Goal: Answer question/provide support: Share knowledge or assist other users

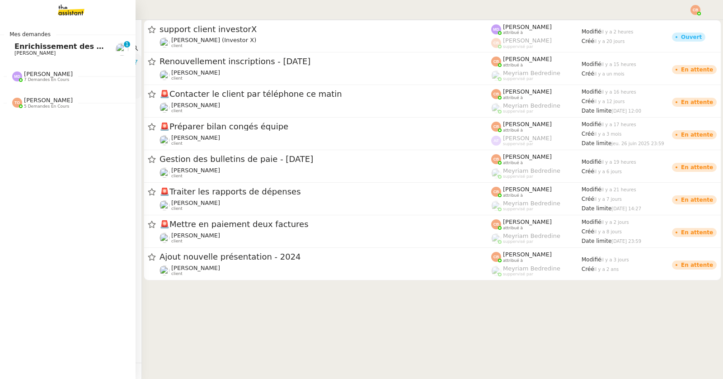
click at [28, 58] on link "Enrichissement des connaissances - [DATE] [PERSON_NAME] 0 1 2 3 4 5 6 7 8 9" at bounding box center [68, 49] width 136 height 21
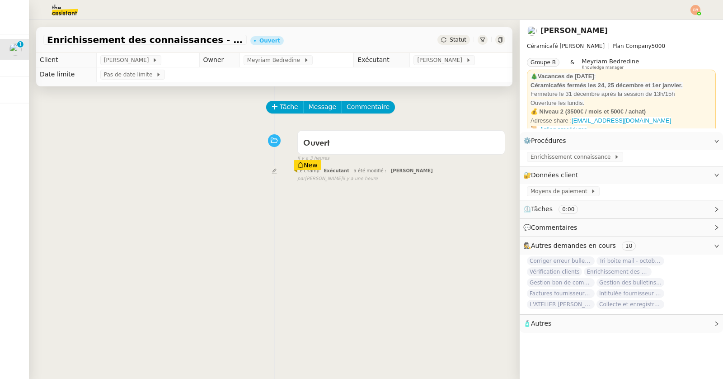
click at [71, 13] on img at bounding box center [58, 10] width 70 height 20
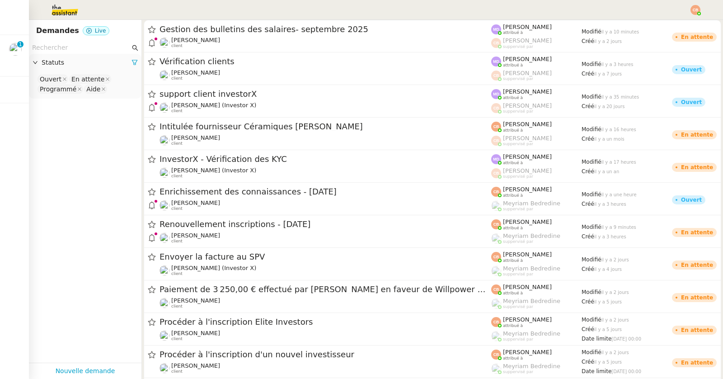
click at [62, 47] on input "text" at bounding box center [81, 48] width 98 height 10
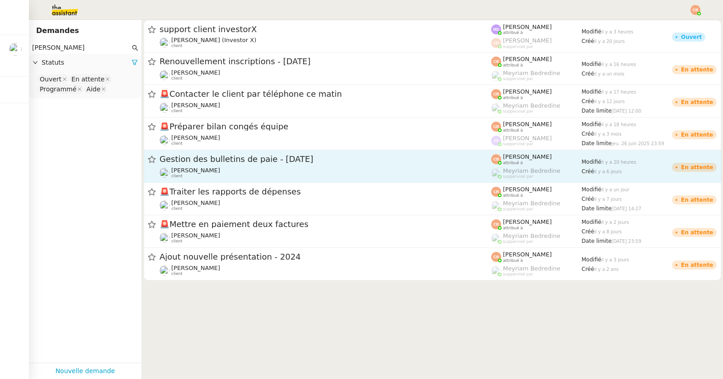
type input "[PERSON_NAME]"
click at [256, 165] on div "Gestion des bulletins de paie - [DATE] [PERSON_NAME] client" at bounding box center [326, 166] width 332 height 25
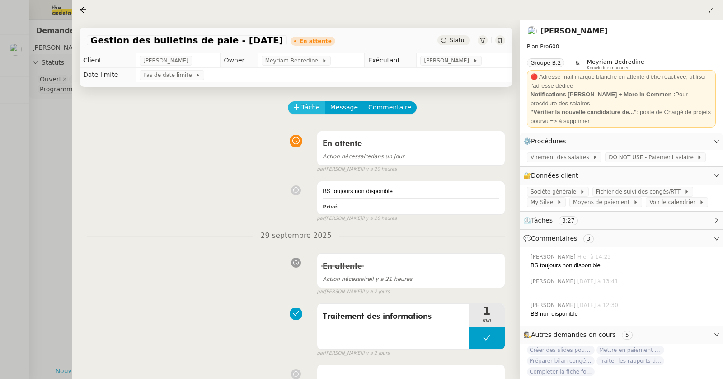
click at [314, 109] on span "Tâche" at bounding box center [311, 107] width 19 height 10
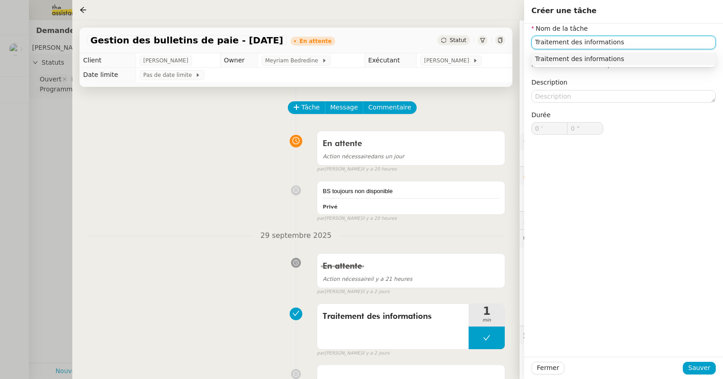
click at [559, 55] on div "Traitement des informations" at bounding box center [623, 59] width 177 height 8
type input "Traitement des informations"
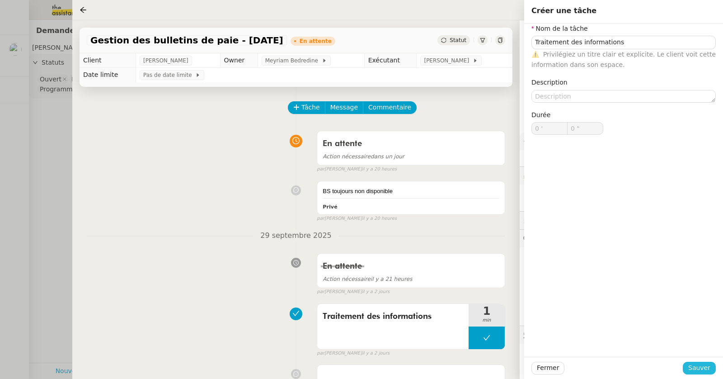
click at [700, 370] on span "Sauver" at bounding box center [700, 368] width 22 height 10
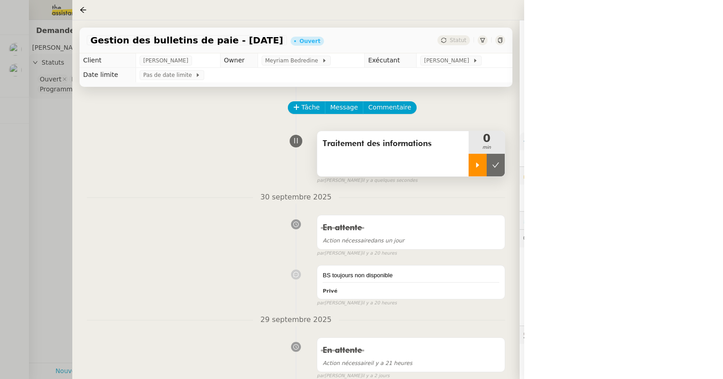
click at [479, 169] on div at bounding box center [478, 165] width 18 height 23
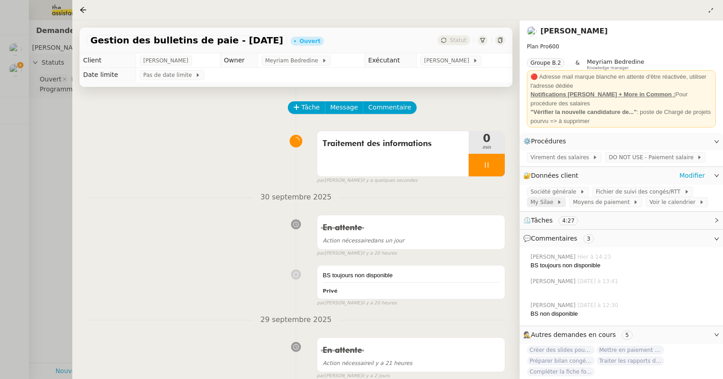
click at [545, 205] on span "My Silae" at bounding box center [544, 202] width 26 height 9
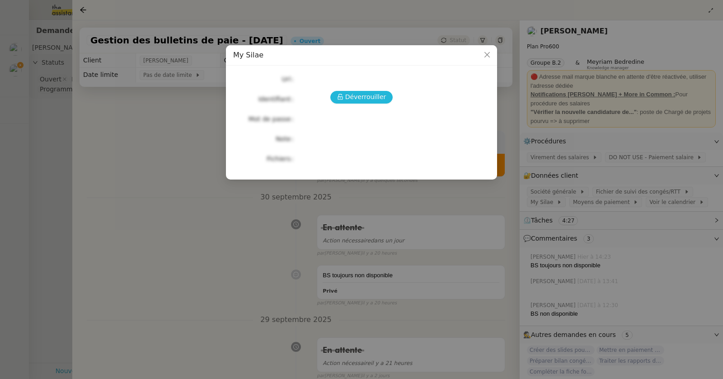
click at [372, 95] on span "Déverrouiller" at bounding box center [365, 97] width 41 height 10
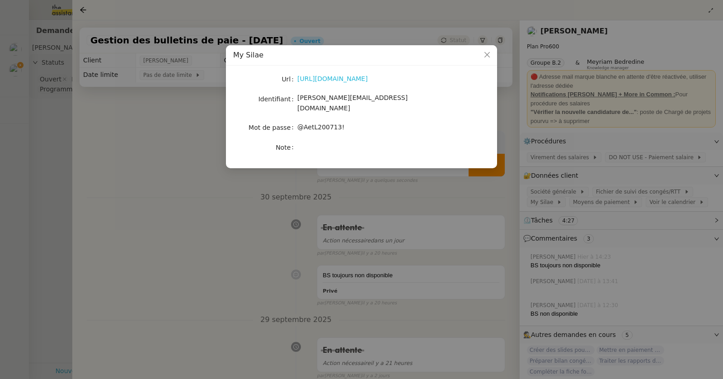
click at [334, 78] on link "[URL][DOMAIN_NAME]" at bounding box center [333, 78] width 71 height 7
drag, startPoint x: 297, startPoint y: 99, endPoint x: 402, endPoint y: 105, distance: 105.5
click at [402, 105] on div "Url [URL][DOMAIN_NAME] Identifiant [PERSON_NAME][EMAIL_ADDRESS][DOMAIN_NAME] Mo…" at bounding box center [361, 113] width 257 height 81
click at [387, 98] on div "[PERSON_NAME][EMAIL_ADDRESS][DOMAIN_NAME]" at bounding box center [373, 103] width 150 height 21
drag, startPoint x: 298, startPoint y: 100, endPoint x: 382, endPoint y: 101, distance: 83.7
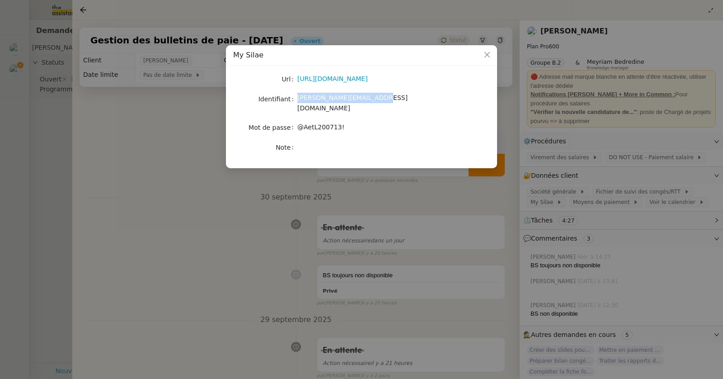
click at [382, 101] on div "[PERSON_NAME][EMAIL_ADDRESS][DOMAIN_NAME]" at bounding box center [373, 103] width 150 height 21
copy span "[PERSON_NAME][EMAIL_ADDRESS][DOMAIN_NAME]"
drag, startPoint x: 300, startPoint y: 118, endPoint x: 355, endPoint y: 119, distance: 55.2
click at [355, 122] on div "@AetL200713!" at bounding box center [373, 127] width 150 height 10
copy span "@AetL200713!"
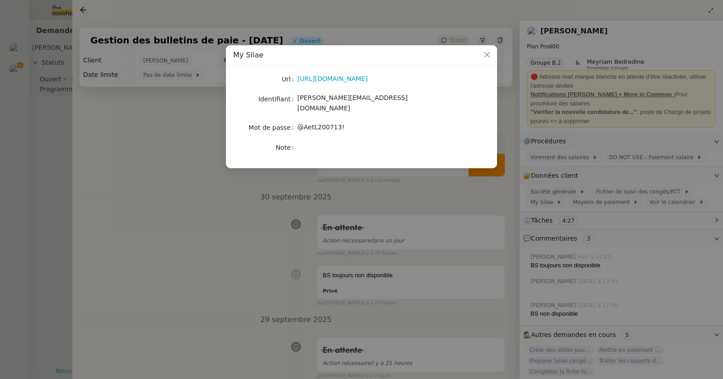
click at [222, 138] on nz-modal-container "My [PERSON_NAME] [URL][DOMAIN_NAME] Identifiant [PERSON_NAME][EMAIL_ADDRESS][DO…" at bounding box center [361, 189] width 723 height 379
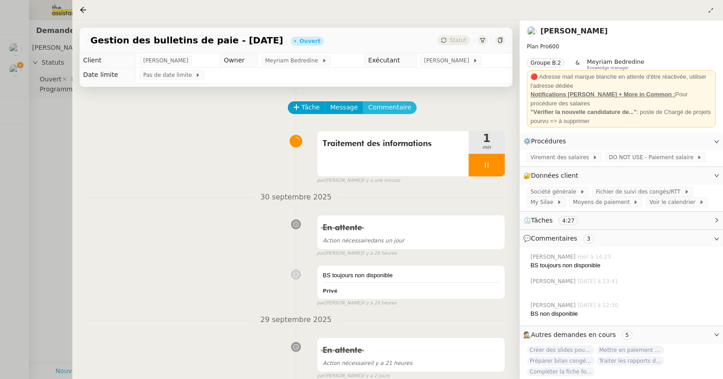
click at [392, 109] on span "Commentaire" at bounding box center [390, 107] width 43 height 10
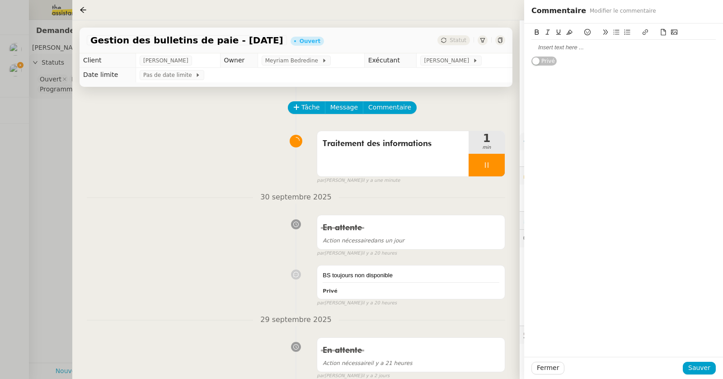
click at [548, 49] on div at bounding box center [624, 47] width 184 height 8
click at [699, 369] on span "Sauver" at bounding box center [700, 368] width 22 height 10
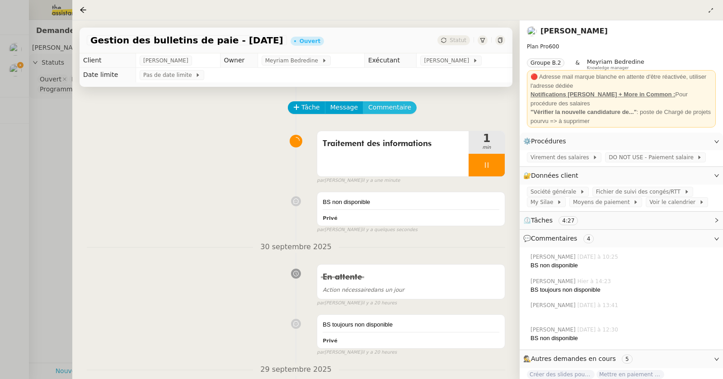
click at [398, 105] on span "Commentaire" at bounding box center [390, 107] width 43 height 10
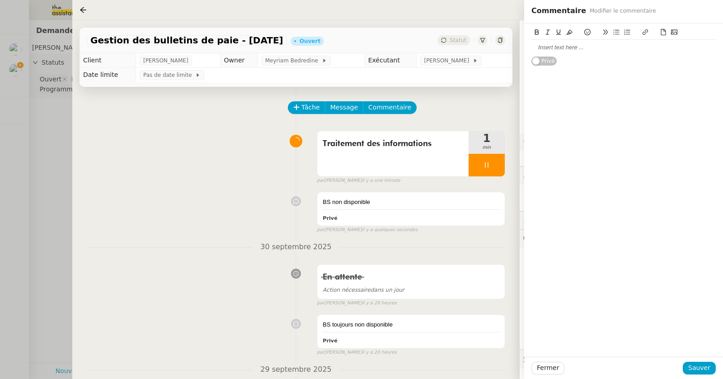
click at [575, 47] on div at bounding box center [624, 47] width 184 height 8
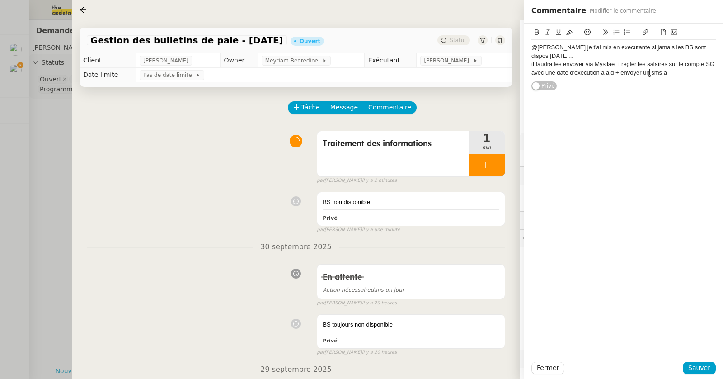
click at [649, 72] on div "il faudra les envoyer via Mysilae + regler les salaires sur le compte SG avec u…" at bounding box center [624, 68] width 184 height 17
click at [697, 69] on div "il faudra les envoyer via Mysilae + regler les salaires sur le compte SG avec u…" at bounding box center [624, 68] width 184 height 17
click at [692, 365] on span "Sauver" at bounding box center [700, 368] width 22 height 10
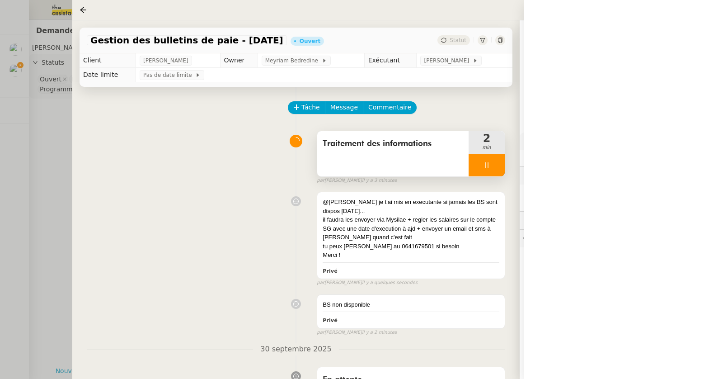
click at [489, 163] on icon at bounding box center [486, 164] width 7 height 7
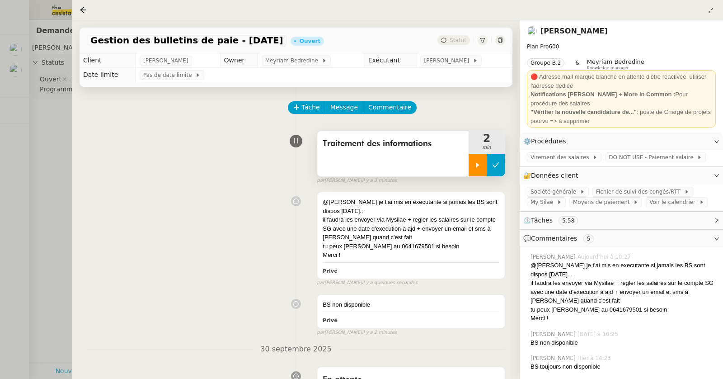
click at [494, 163] on icon at bounding box center [495, 164] width 7 height 7
click at [435, 61] on span "[PERSON_NAME]" at bounding box center [448, 60] width 48 height 9
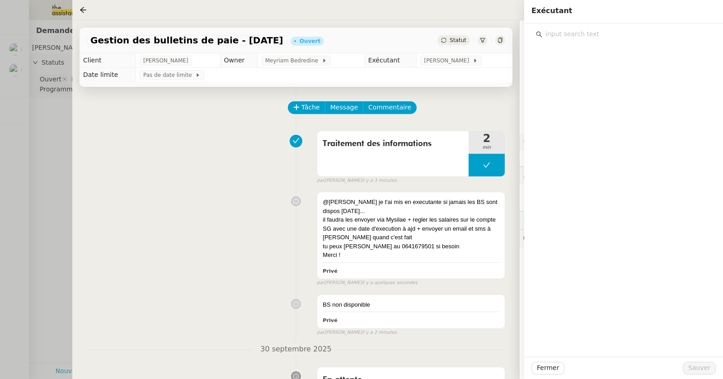
click at [552, 38] on input "text" at bounding box center [627, 34] width 169 height 12
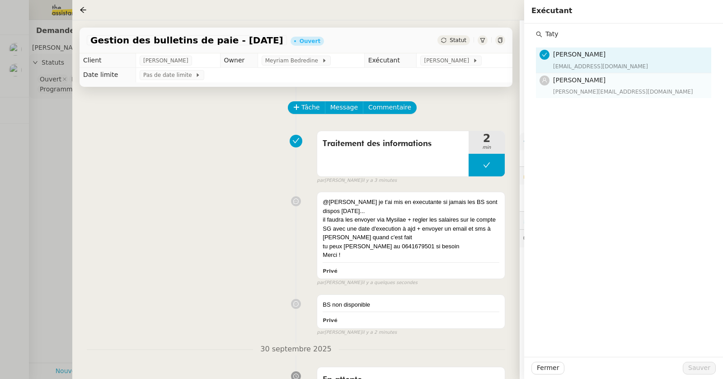
type input "Taty"
click at [567, 82] on span "[PERSON_NAME]" at bounding box center [579, 79] width 52 height 7
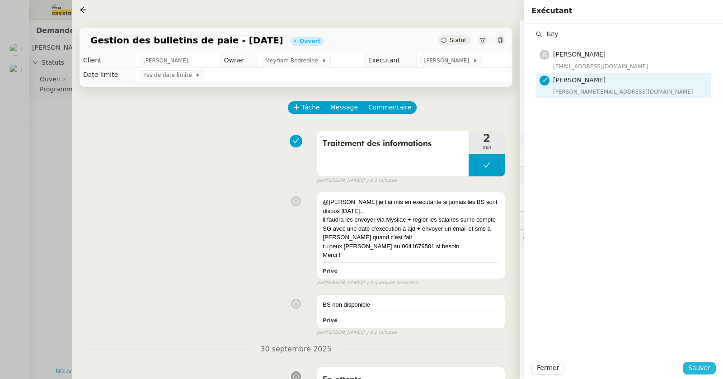
click at [692, 368] on span "Sauver" at bounding box center [700, 368] width 22 height 10
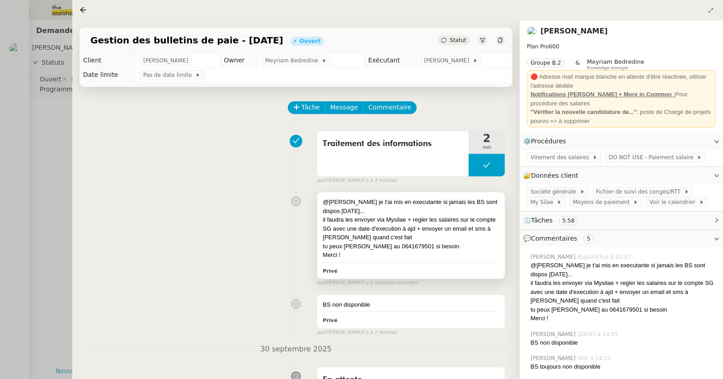
click at [441, 255] on div "Merci !" at bounding box center [411, 255] width 177 height 9
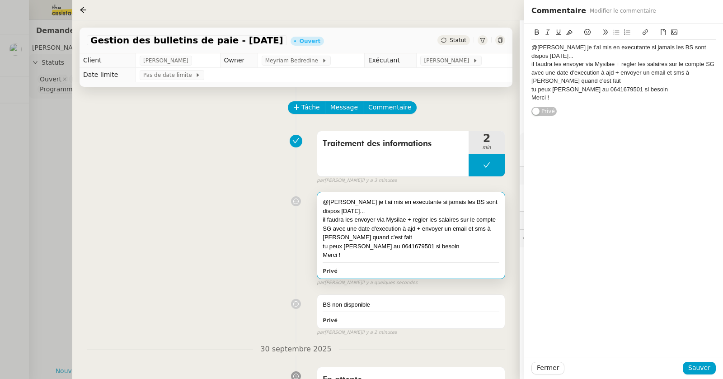
click at [648, 90] on div "tu peux [PERSON_NAME] au 0641679501 si besoin" at bounding box center [624, 89] width 184 height 8
click at [691, 365] on span "Sauver" at bounding box center [700, 368] width 22 height 10
